Goal: Navigation & Orientation: Understand site structure

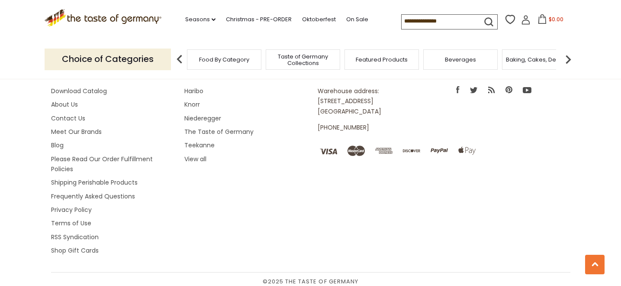
scroll to position [1265, 0]
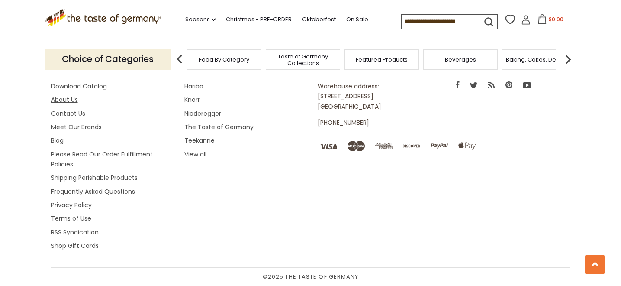
click at [57, 98] on link "About Us" at bounding box center [64, 99] width 27 height 9
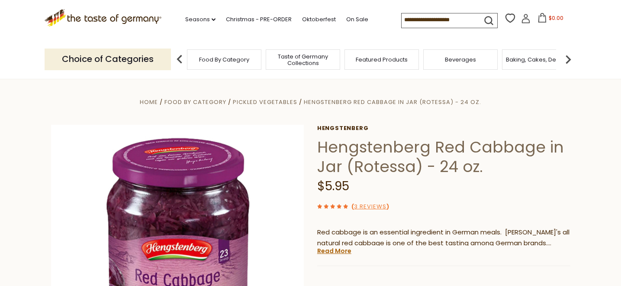
scroll to position [1265, 0]
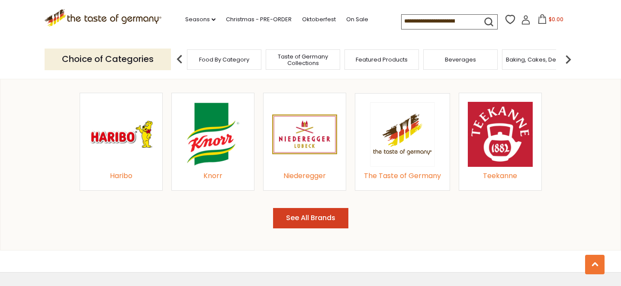
scroll to position [941, 0]
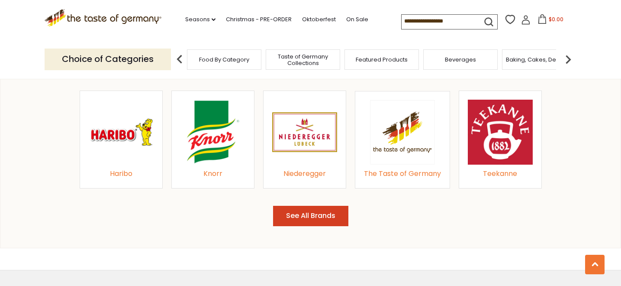
click at [304, 215] on button "See All Brands" at bounding box center [310, 216] width 75 height 20
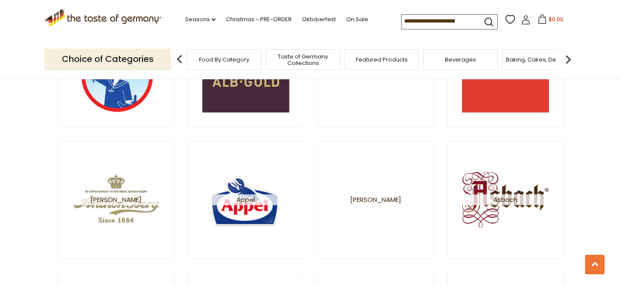
scroll to position [316, 0]
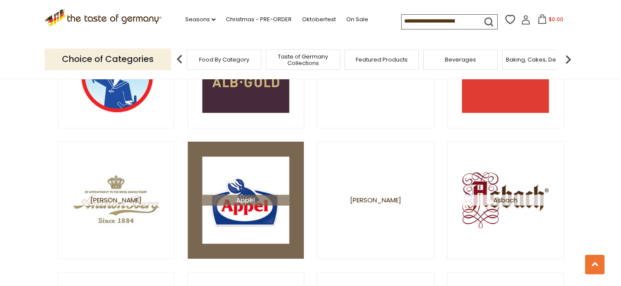
click at [259, 205] on span "Appel" at bounding box center [245, 199] width 87 height 11
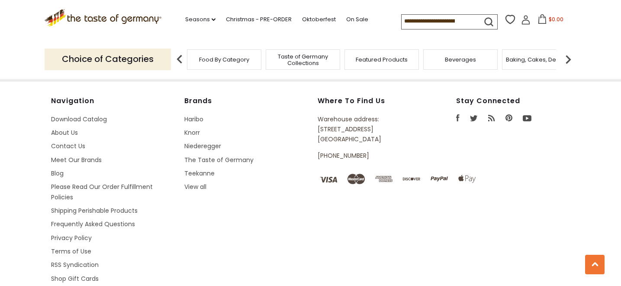
scroll to position [450, 0]
